Goal: Task Accomplishment & Management: Manage account settings

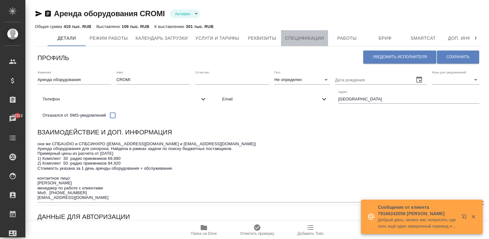
click at [303, 32] on button "Спецификации" at bounding box center [304, 38] width 47 height 16
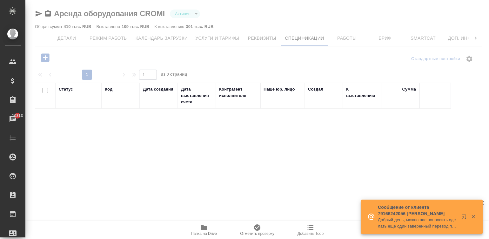
click at [42, 57] on icon "button" at bounding box center [45, 57] width 8 height 8
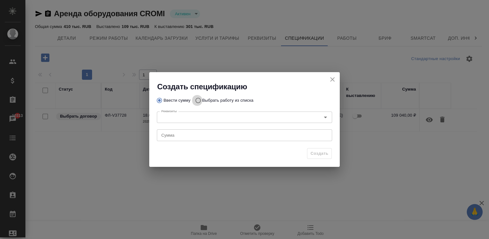
click at [193, 97] on input "Выбрать работу из списка" at bounding box center [197, 100] width 10 height 12
radio input "true"
radio input "false"
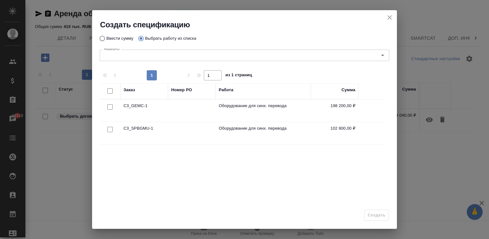
click at [107, 105] on input "checkbox" at bounding box center [109, 106] width 5 height 5
checkbox input "true"
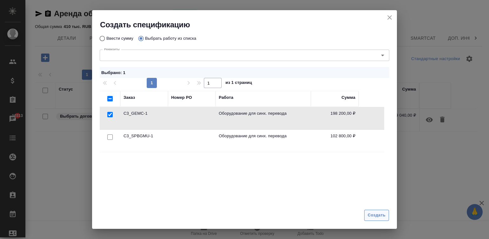
click at [378, 214] on span "Создать" at bounding box center [377, 215] width 18 height 7
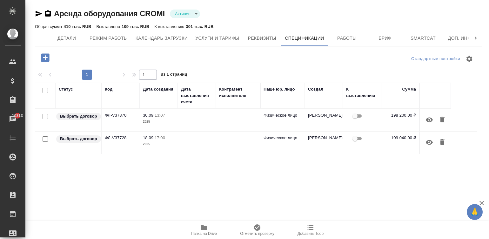
click at [184, 124] on td at bounding box center [197, 120] width 38 height 22
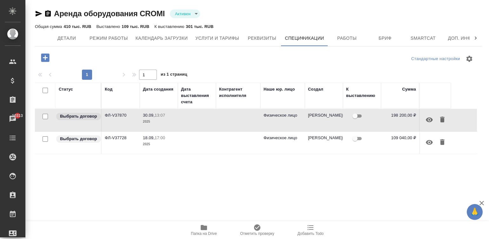
click at [184, 124] on td at bounding box center [197, 120] width 38 height 22
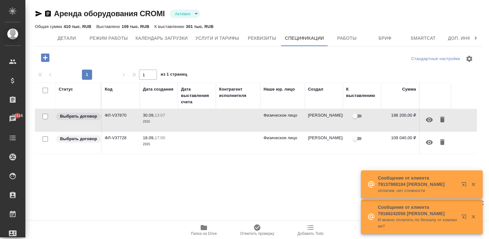
click at [239, 140] on td at bounding box center [238, 143] width 44 height 22
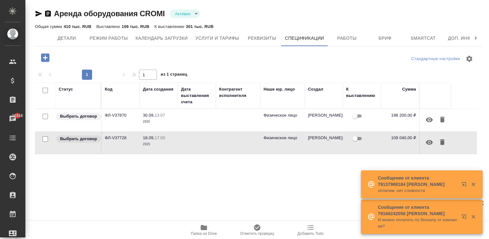
click at [239, 140] on td at bounding box center [238, 143] width 44 height 22
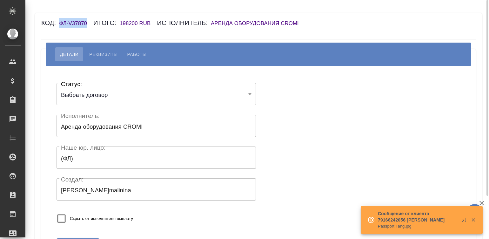
drag, startPoint x: 87, startPoint y: 22, endPoint x: 60, endPoint y: 21, distance: 27.1
click at [60, 21] on h6 "ФЛ-V37870" at bounding box center [76, 23] width 34 height 6
click at [109, 95] on body "🙏 .cls-1 fill:#fff; AWATERA Малинина Мария m.malinina Клиенты Спецификации Зака…" at bounding box center [244, 119] width 489 height 239
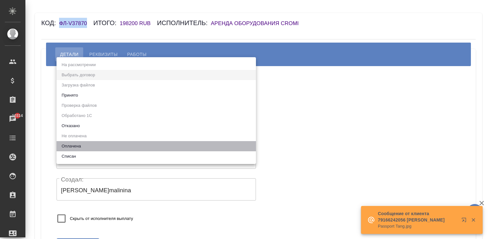
click at [71, 142] on li "Оплачена" at bounding box center [157, 146] width 200 height 10
type input "payed"
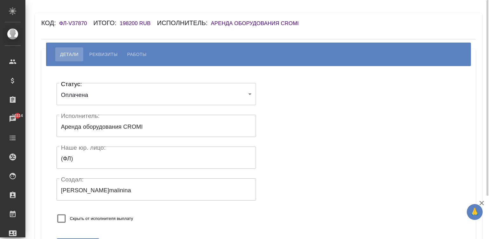
click at [165, 203] on div "Статус: Оплачена payed Статус: Исполнитель: Аренда оборудования CROMI Исполните…" at bounding box center [157, 154] width 200 height 153
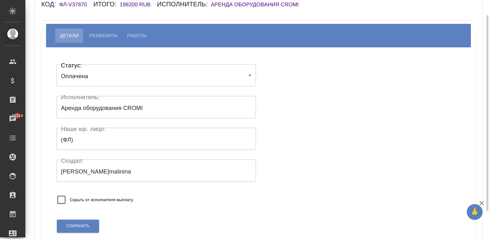
scroll to position [29, 0]
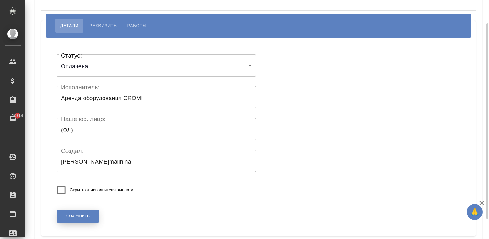
click at [93, 213] on button "Сохранить" at bounding box center [78, 216] width 42 height 13
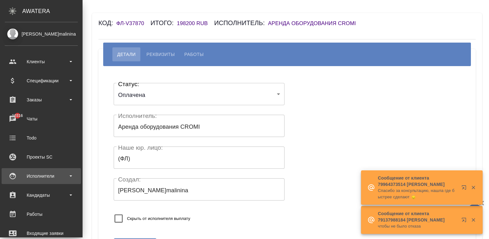
click at [17, 180] on div "Исполнители" at bounding box center [41, 176] width 73 height 10
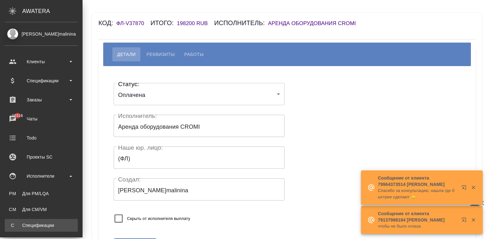
click at [53, 223] on div "Спецификации" at bounding box center [41, 225] width 67 height 6
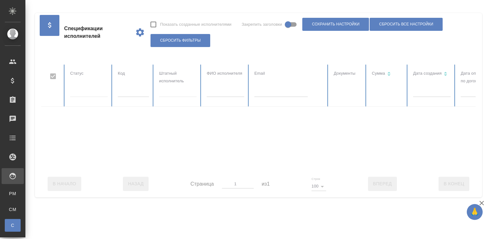
click at [223, 90] on div at bounding box center [381, 118] width 681 height 106
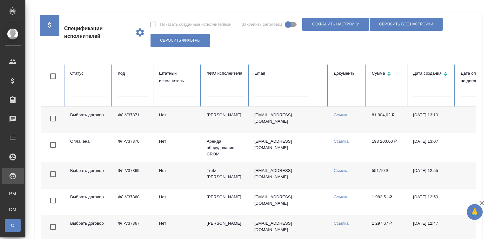
checkbox input "false"
click at [223, 90] on input "text" at bounding box center [225, 92] width 37 height 9
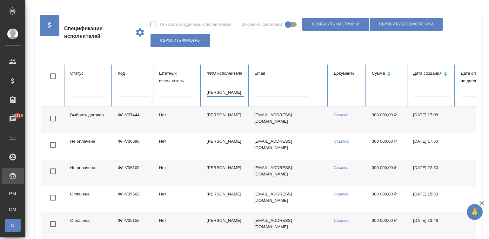
click at [225, 92] on input "[PERSON_NAME]" at bounding box center [225, 92] width 37 height 9
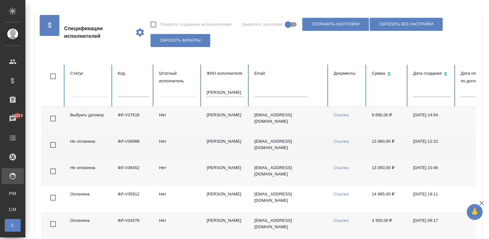
click at [292, 153] on td "[EMAIL_ADDRESS][DOMAIN_NAME]" at bounding box center [288, 146] width 79 height 26
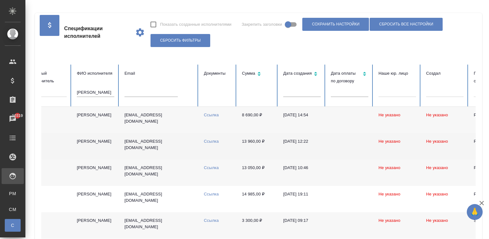
scroll to position [0, 222]
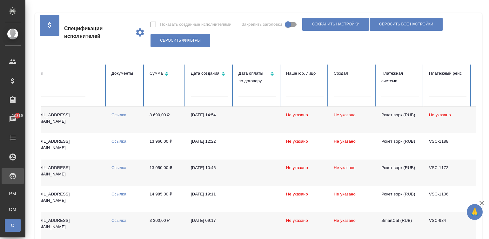
click at [126, 124] on td "Ссылка" at bounding box center [125, 120] width 38 height 26
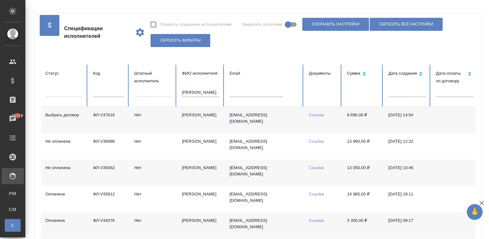
scroll to position [0, 0]
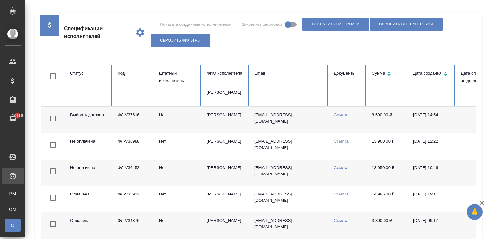
click at [220, 93] on input "[PERSON_NAME]" at bounding box center [225, 92] width 37 height 9
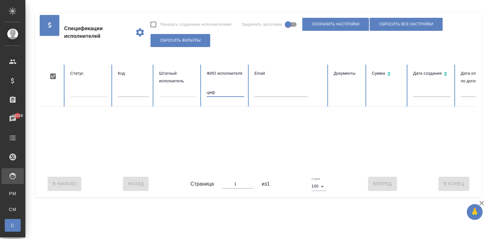
type input "ци"
checkbox input "true"
click at [226, 93] on input "цивилева" at bounding box center [225, 92] width 37 height 9
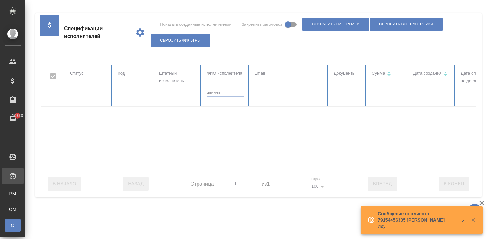
type input "[PERSON_NAME]"
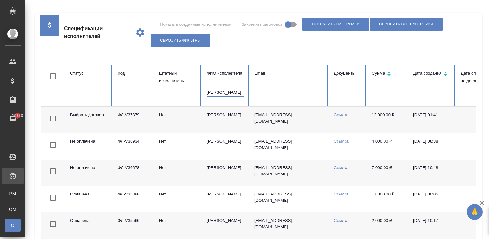
checkbox input "false"
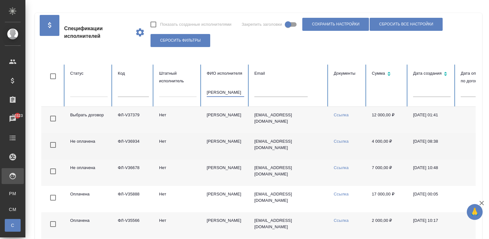
click at [220, 148] on td "[PERSON_NAME]" at bounding box center [226, 146] width 48 height 26
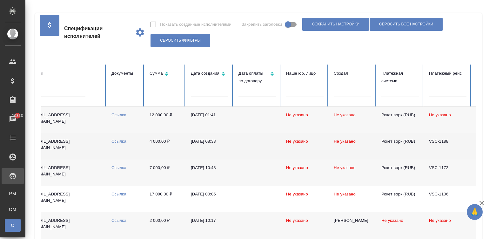
scroll to position [0, 246]
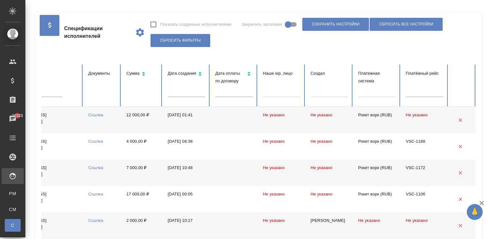
click at [126, 126] on td "12 000,00 ₽" at bounding box center [141, 120] width 41 height 26
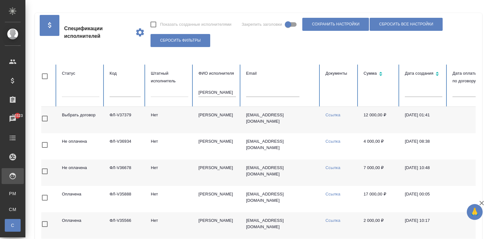
scroll to position [0, 0]
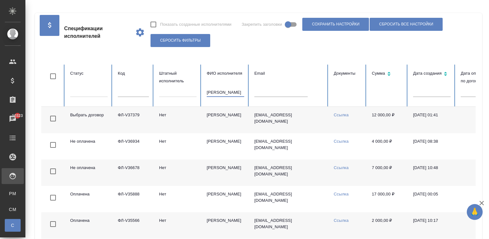
click at [223, 95] on input "[PERSON_NAME]" at bounding box center [225, 92] width 37 height 9
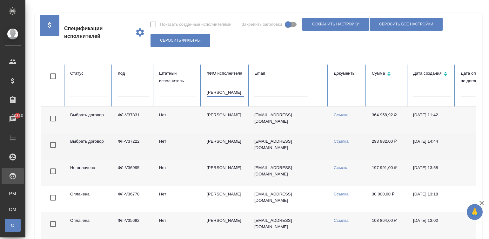
type input "[PERSON_NAME]"
click at [183, 147] on td "Нет" at bounding box center [178, 146] width 48 height 26
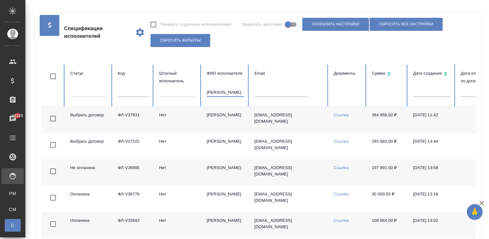
click at [227, 91] on input "[PERSON_NAME]" at bounding box center [225, 92] width 37 height 9
click at [132, 92] on input "text" at bounding box center [133, 92] width 31 height 9
paste input "ФЛ-V36690"
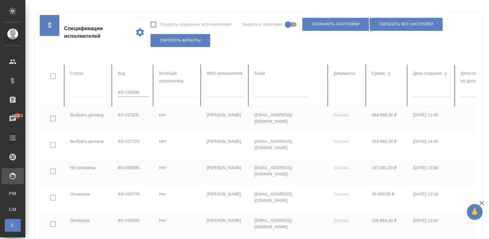
type input "ФЛ-V36690"
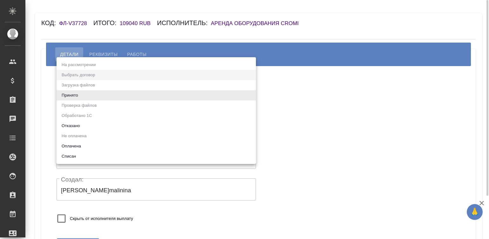
click at [102, 92] on body "🙏 .cls-1 fill:#fff; AWATERA Малинина Мария m.malinina Клиенты Спецификации Зака…" at bounding box center [244, 119] width 489 height 239
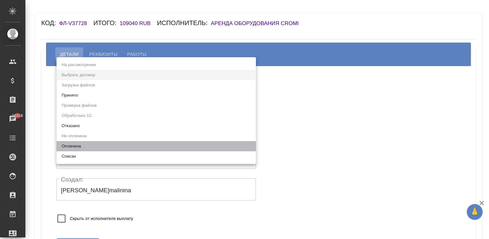
click at [77, 145] on li "Оплачена" at bounding box center [157, 146] width 200 height 10
type input "payed"
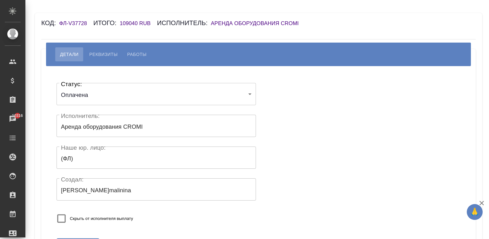
click at [302, 132] on div "Статус: Оплачена payed Статус: Исполнитель: Аренда оборудования CROMI Исполните…" at bounding box center [258, 155] width 409 height 159
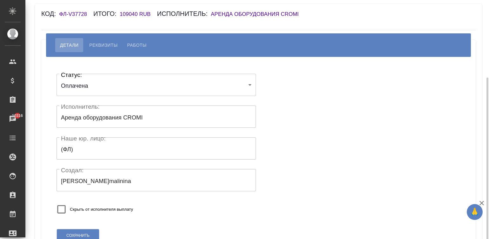
scroll to position [53, 0]
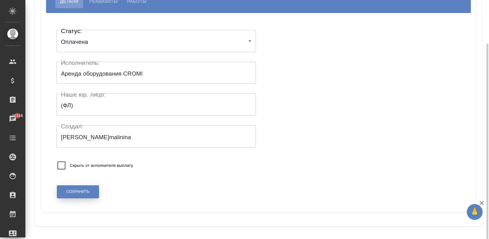
click at [58, 190] on button "Сохранить" at bounding box center [78, 191] width 42 height 13
